Goal: Task Accomplishment & Management: Use online tool/utility

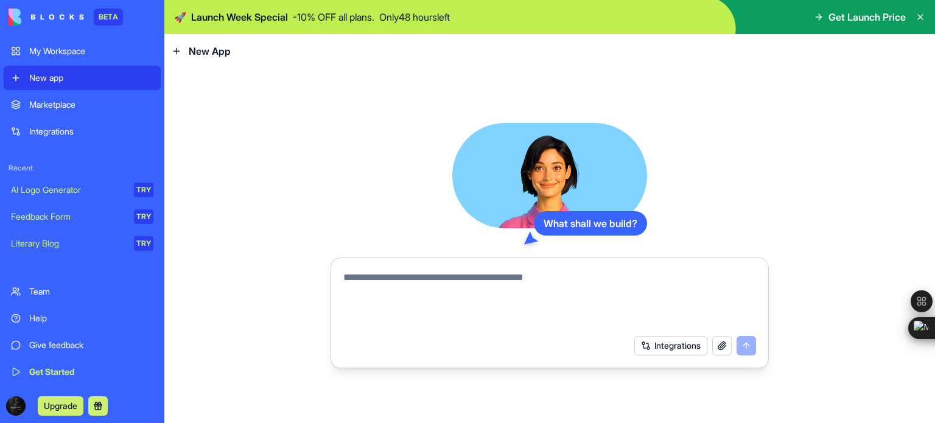
click at [359, 278] on textarea at bounding box center [549, 299] width 413 height 58
type textarea "**********"
click at [741, 346] on button "submit" at bounding box center [746, 345] width 19 height 19
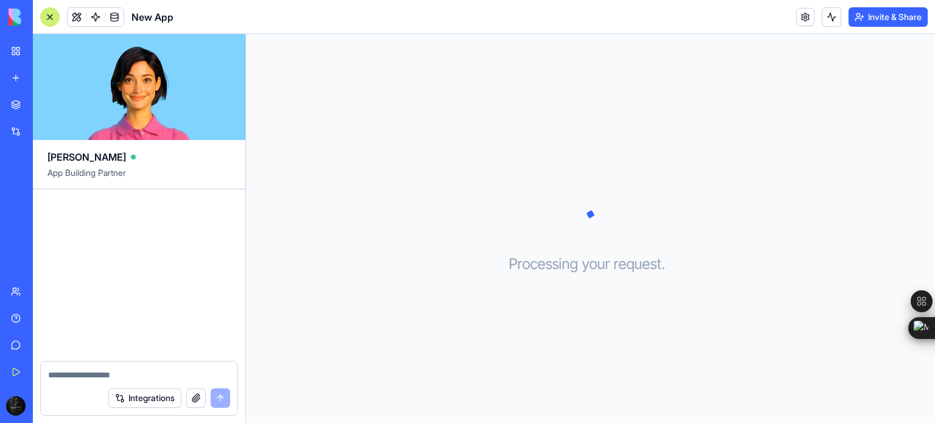
click at [45, 101] on div "Marketplace" at bounding box center [37, 105] width 16 height 12
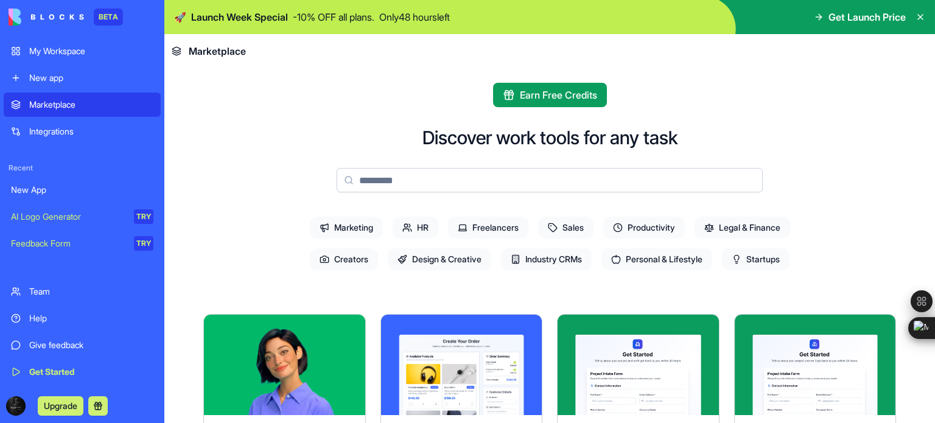
click at [343, 228] on span "Marketing" at bounding box center [346, 228] width 73 height 22
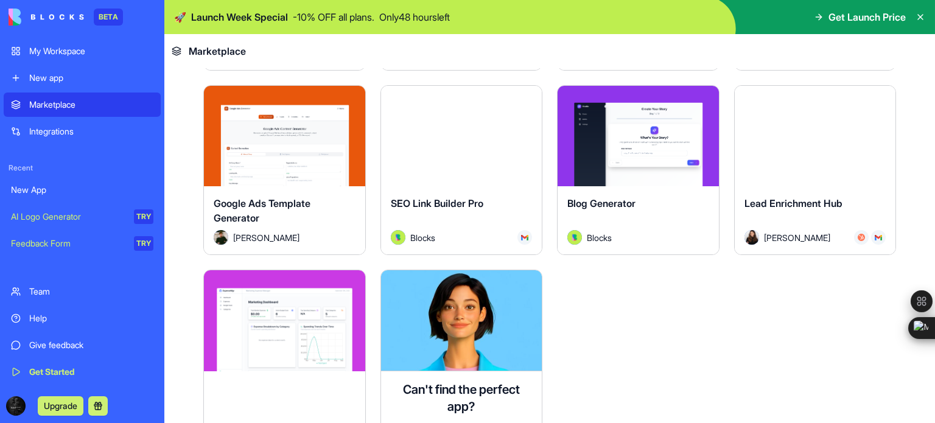
scroll to position [1340, 0]
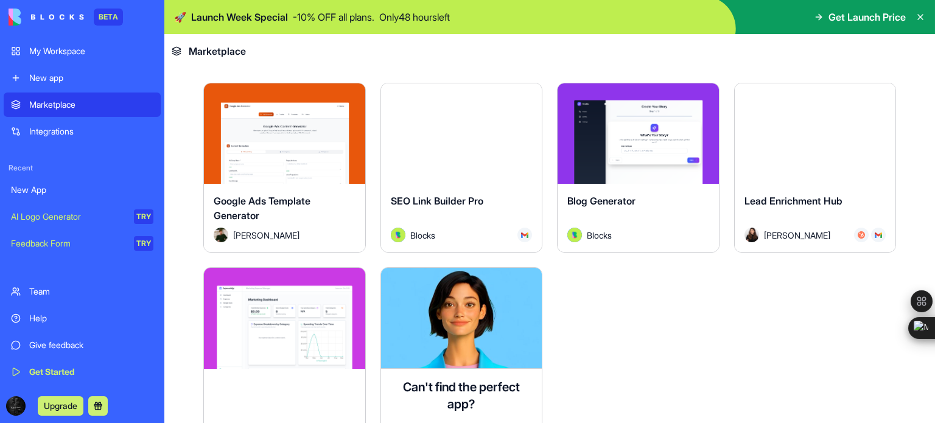
click at [449, 139] on div "Explore" at bounding box center [461, 133] width 161 height 100
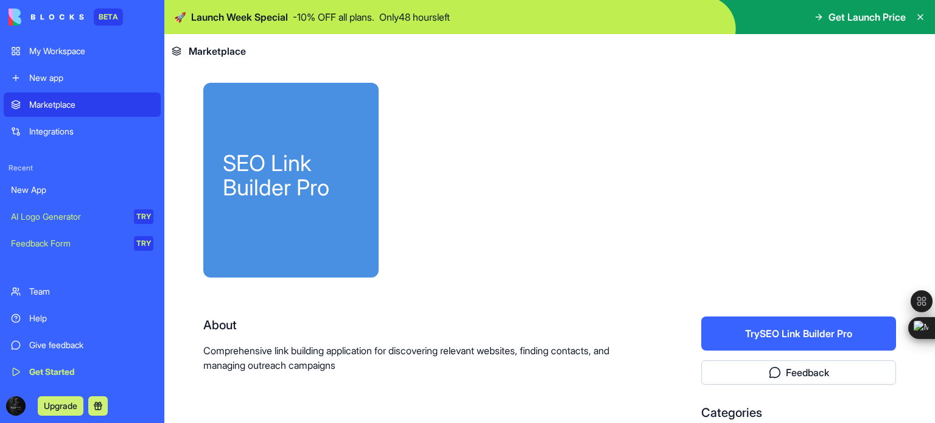
click at [766, 332] on button "Try SEO Link Builder Pro" at bounding box center [799, 334] width 195 height 34
